Goal: Transaction & Acquisition: Purchase product/service

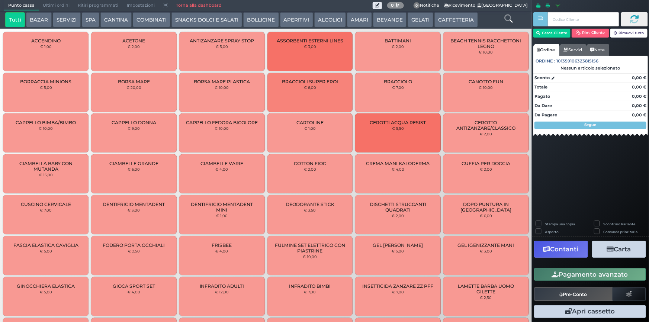
click at [64, 21] on button "SERVIZI" at bounding box center [67, 19] width 28 height 15
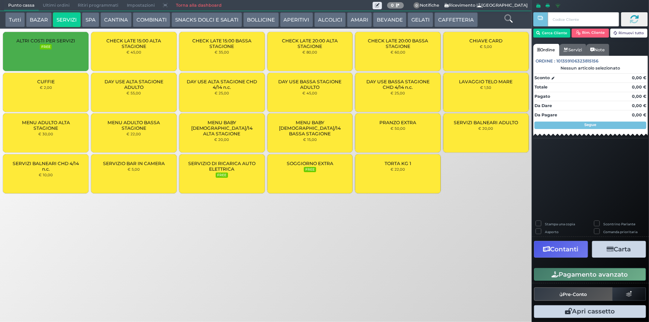
click at [50, 89] on small "€ 2,00" at bounding box center [46, 87] width 12 height 4
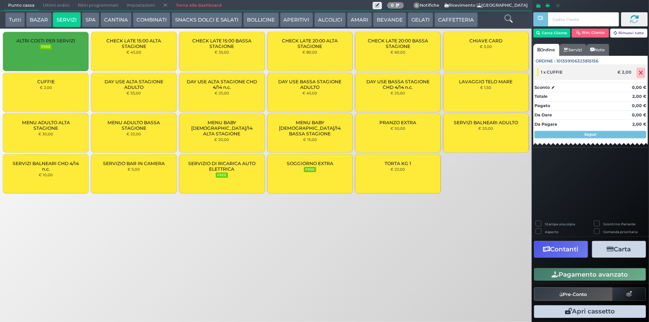
click at [545, 71] on span "1 x CUFFIE" at bounding box center [552, 72] width 22 height 5
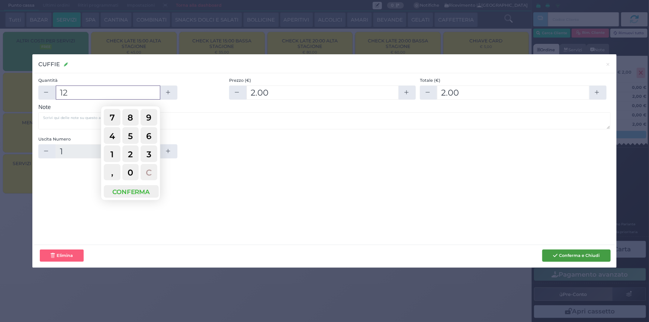
type input "12"
type input "24"
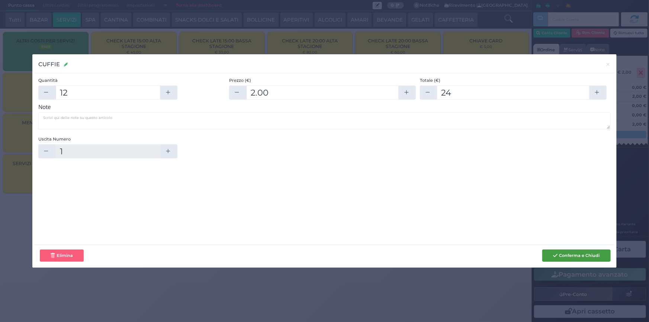
click at [572, 257] on button "Conferma e Chiudi" at bounding box center [577, 256] width 68 height 13
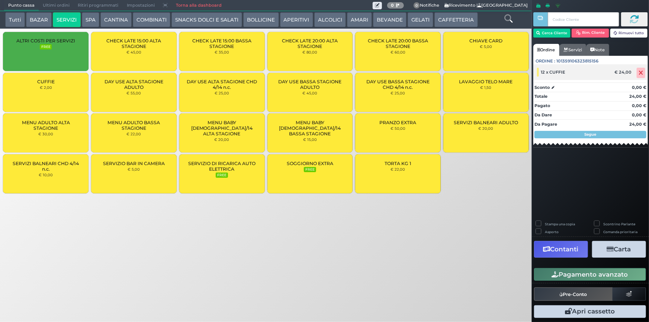
click at [547, 72] on span "12 x CUFFIE" at bounding box center [553, 72] width 25 height 5
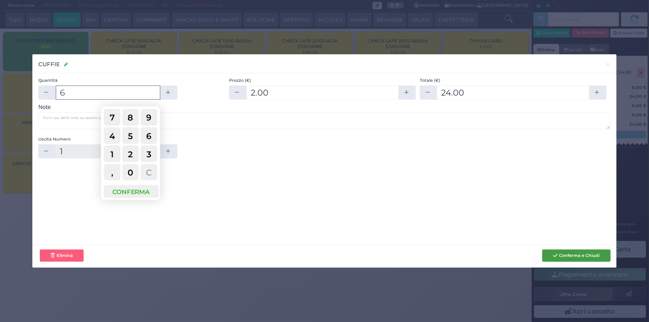
type input "6"
type input "12"
click at [568, 254] on button "Conferma e Chiudi" at bounding box center [577, 256] width 68 height 13
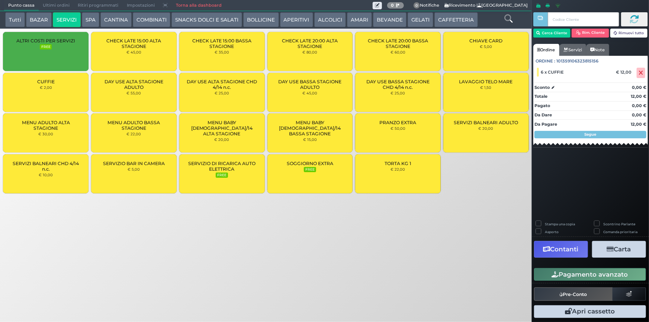
click at [588, 274] on button "Pagamento avanzato" at bounding box center [590, 274] width 112 height 13
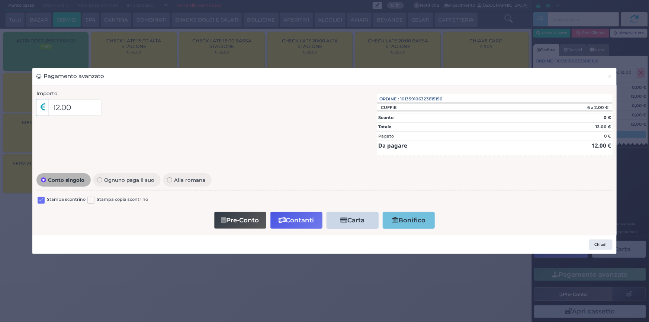
click at [41, 202] on label at bounding box center [41, 200] width 7 height 7
click at [0, 0] on input "checkbox" at bounding box center [0, 0] width 0 height 0
click at [305, 219] on button "Contanti" at bounding box center [297, 220] width 52 height 17
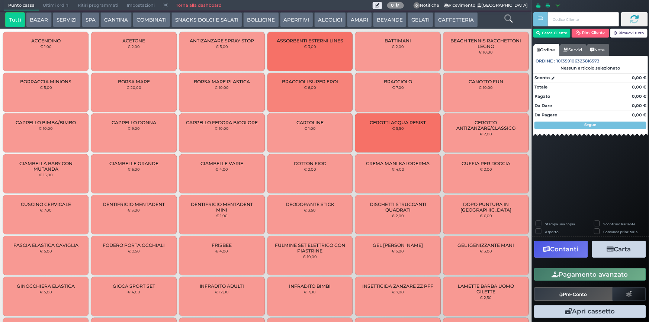
click at [47, 2] on span "Ultimi ordini" at bounding box center [56, 5] width 35 height 10
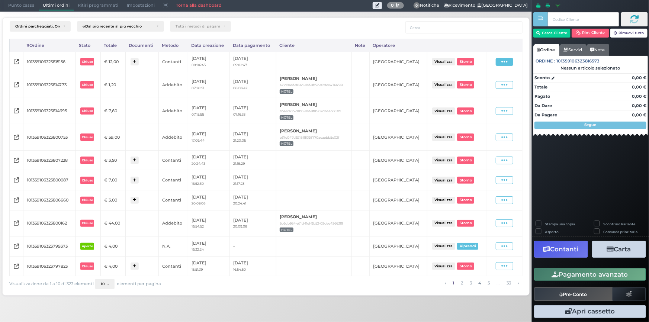
click at [508, 61] on icon at bounding box center [505, 61] width 6 height 7
click at [476, 82] on span "Ristampa Pre-Conto" at bounding box center [488, 83] width 31 height 13
drag, startPoint x: 25, startPoint y: 8, endPoint x: 33, endPoint y: 7, distance: 8.6
click at [25, 8] on span "Punto cassa" at bounding box center [21, 5] width 35 height 10
